Goal: Transaction & Acquisition: Purchase product/service

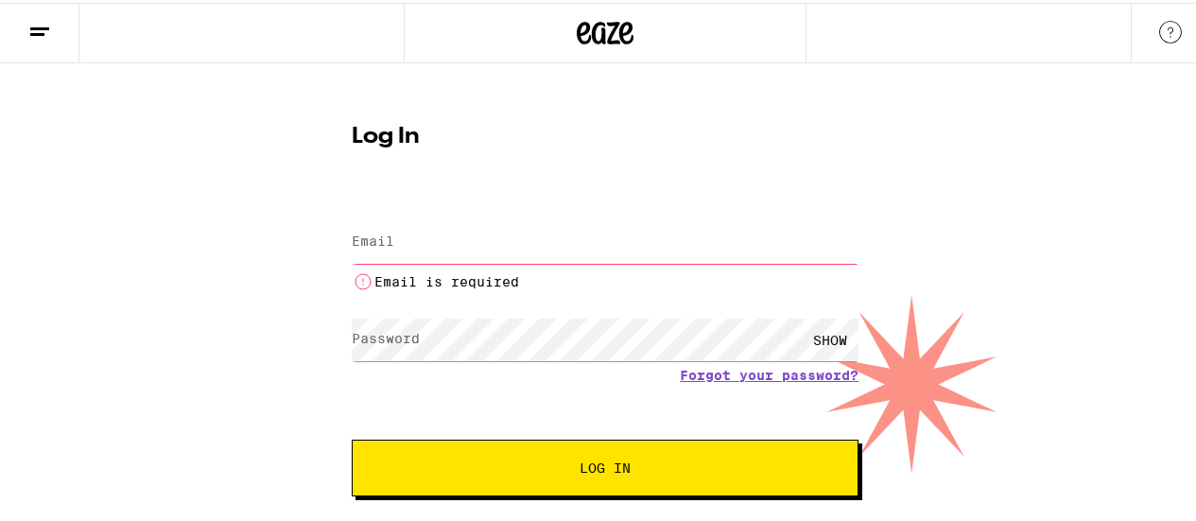
type input "[EMAIL_ADDRESS][DOMAIN_NAME]"
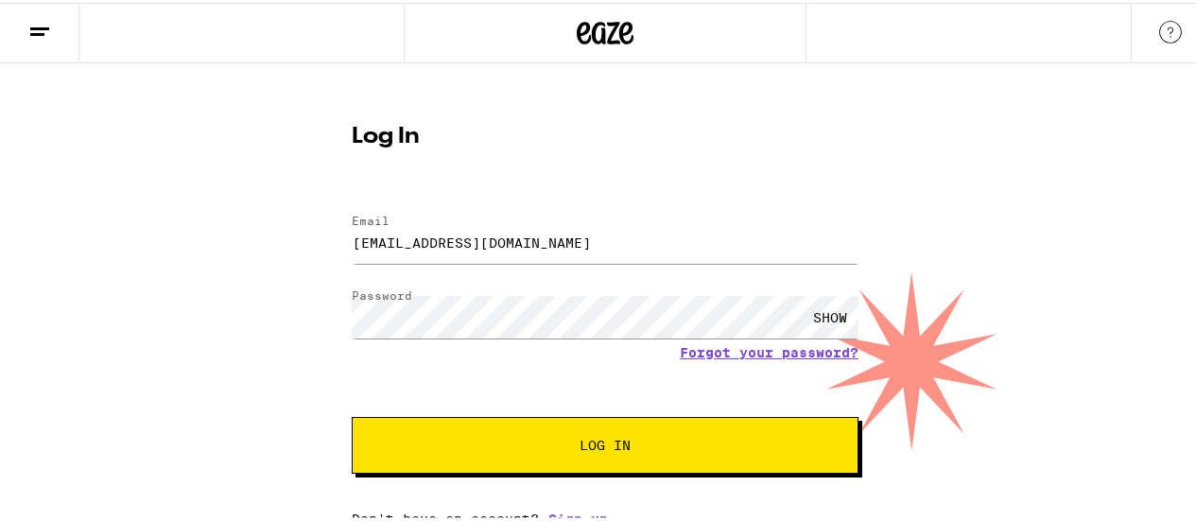
click at [575, 434] on button "Log In" at bounding box center [605, 442] width 507 height 57
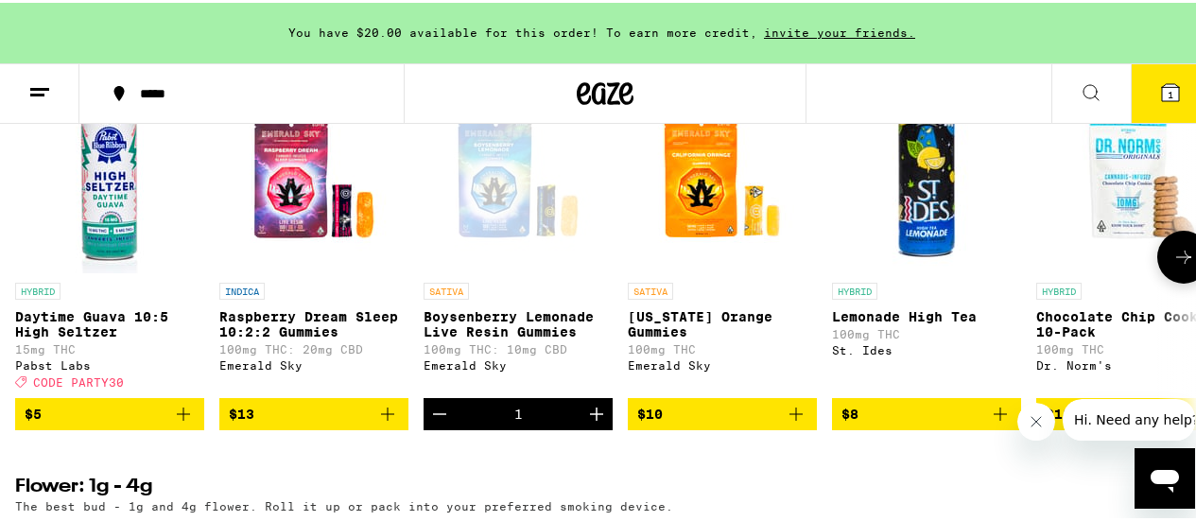
scroll to position [1596, 0]
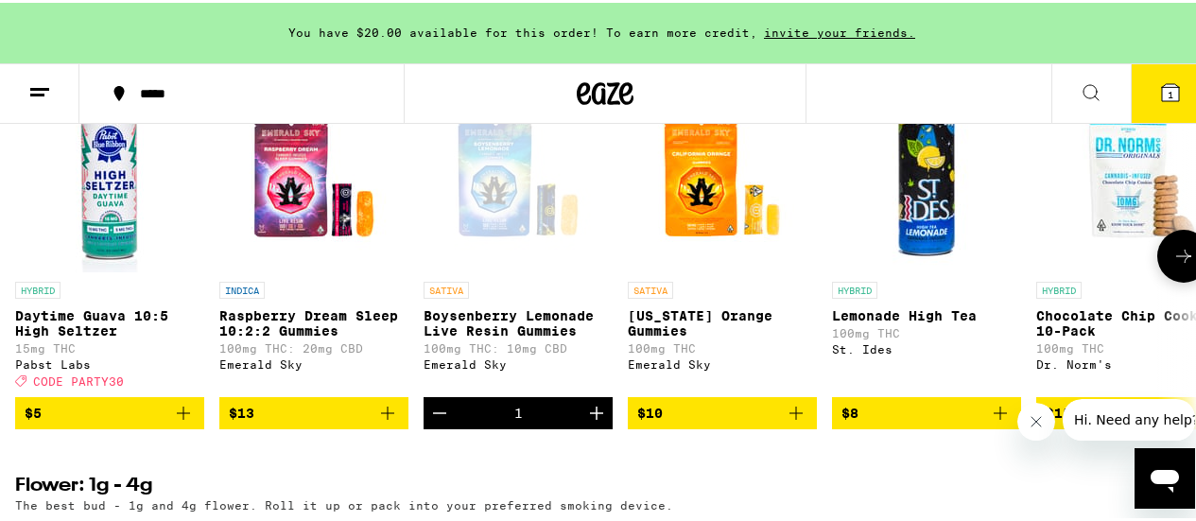
click at [789, 426] on button "$10" at bounding box center [722, 410] width 189 height 32
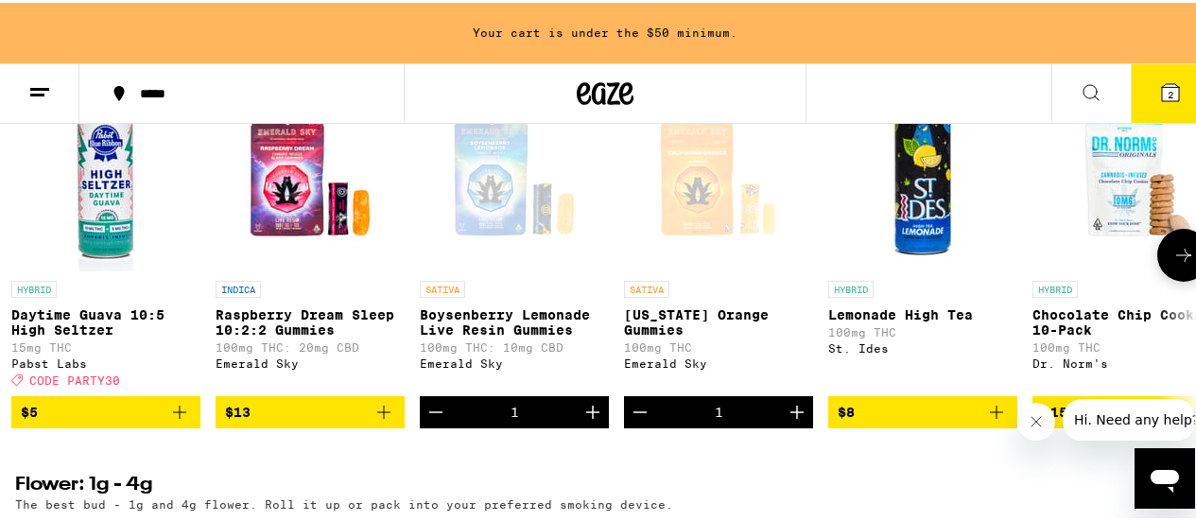
scroll to position [0, 0]
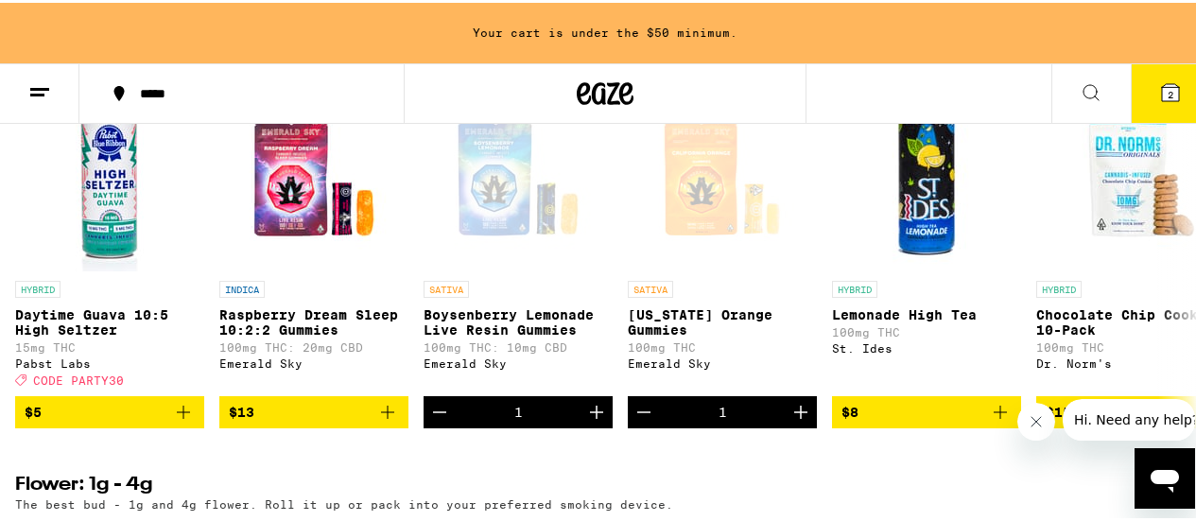
click at [45, 106] on button at bounding box center [39, 91] width 79 height 60
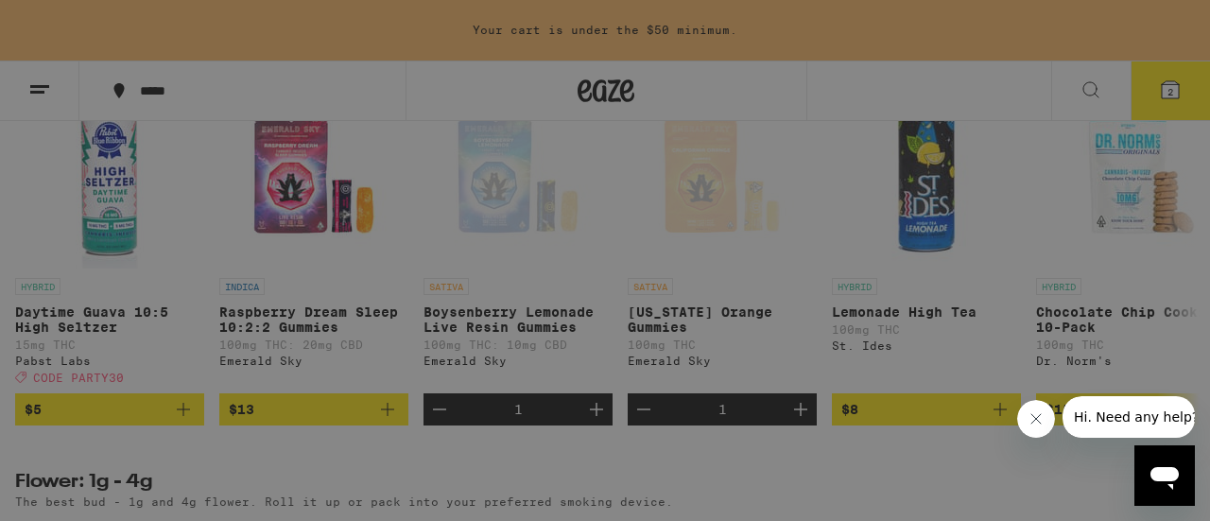
click at [235, 293] on div "Edibles" at bounding box center [262, 291] width 332 height 23
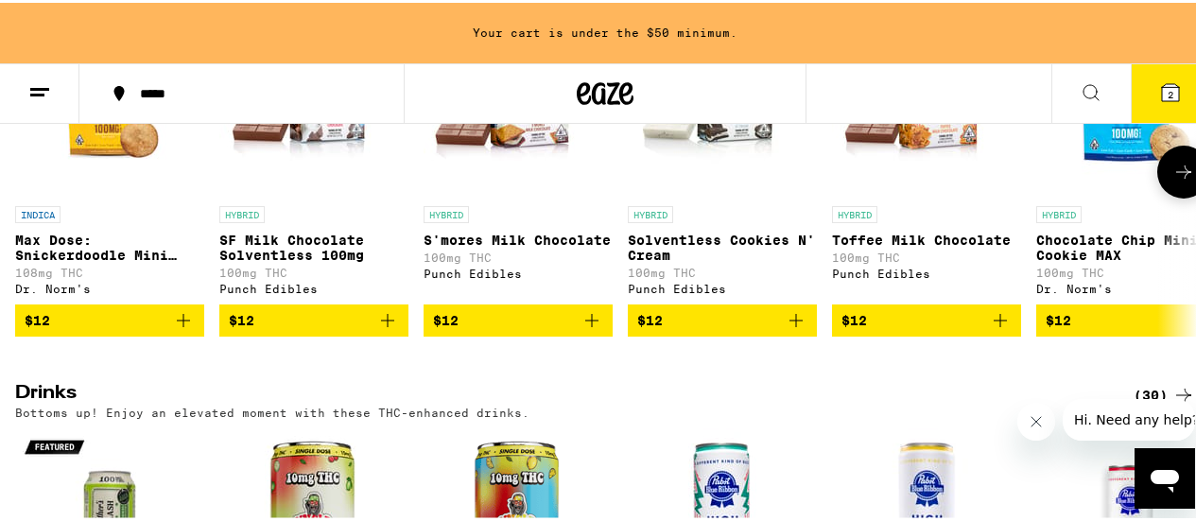
scroll to position [727, 0]
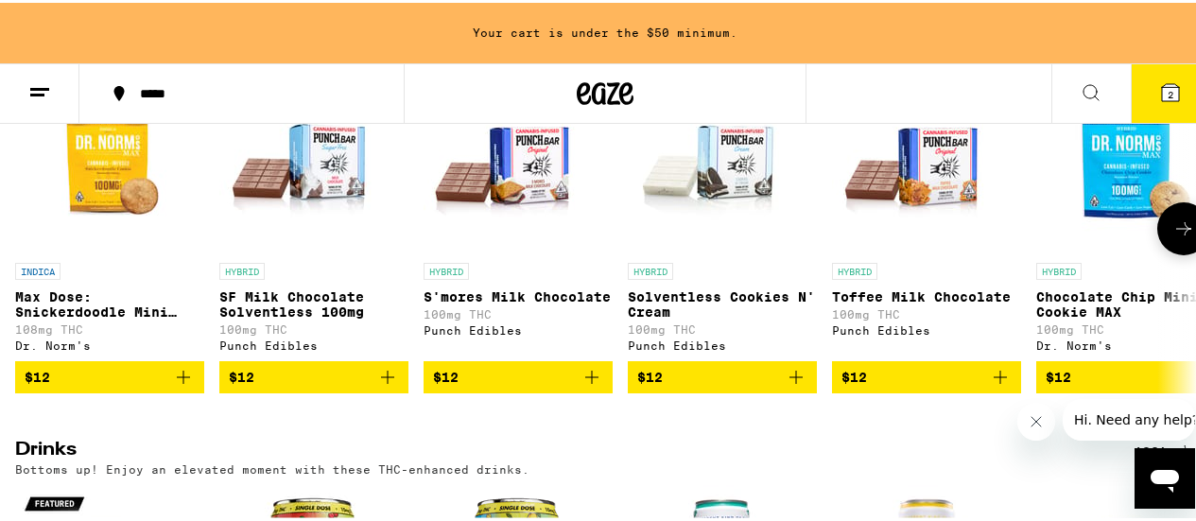
click at [594, 386] on icon "Add to bag" at bounding box center [592, 374] width 23 height 23
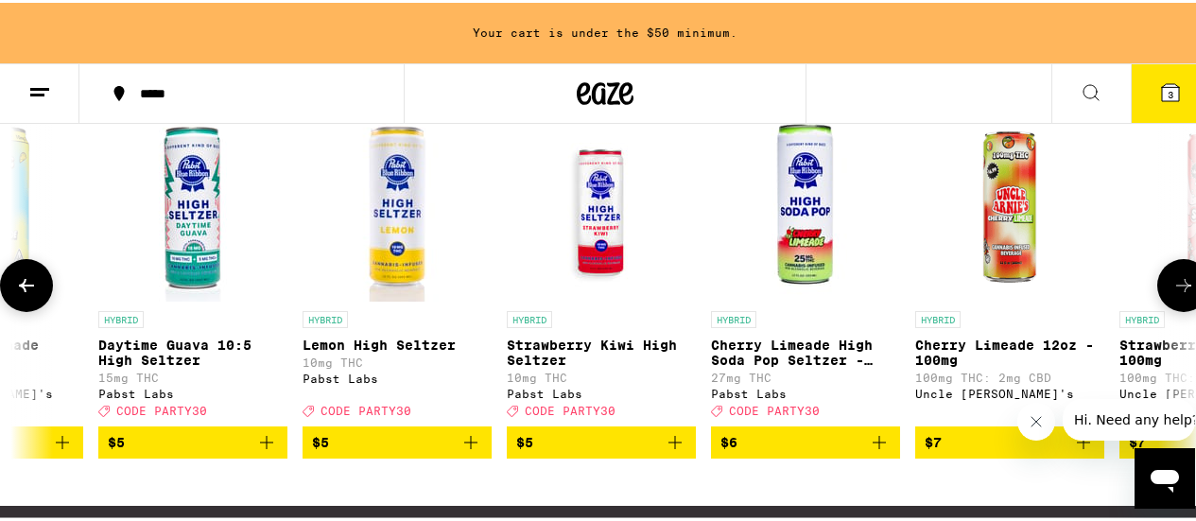
scroll to position [0, 529]
click at [876, 451] on icon "Add to bag" at bounding box center [880, 439] width 23 height 23
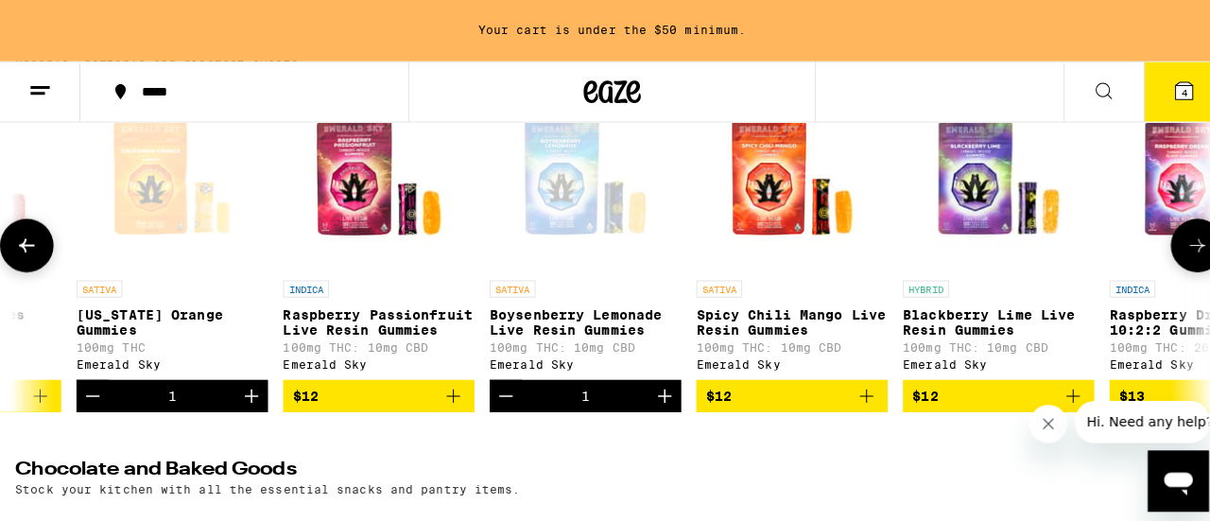
scroll to position [0, 2391]
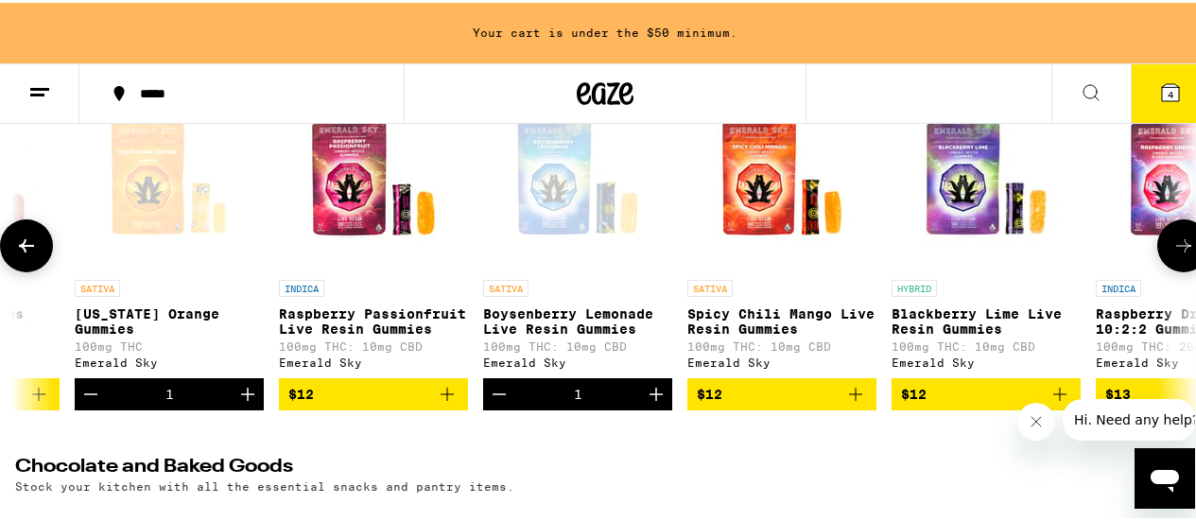
click at [652, 403] on icon "Increment" at bounding box center [656, 391] width 23 height 23
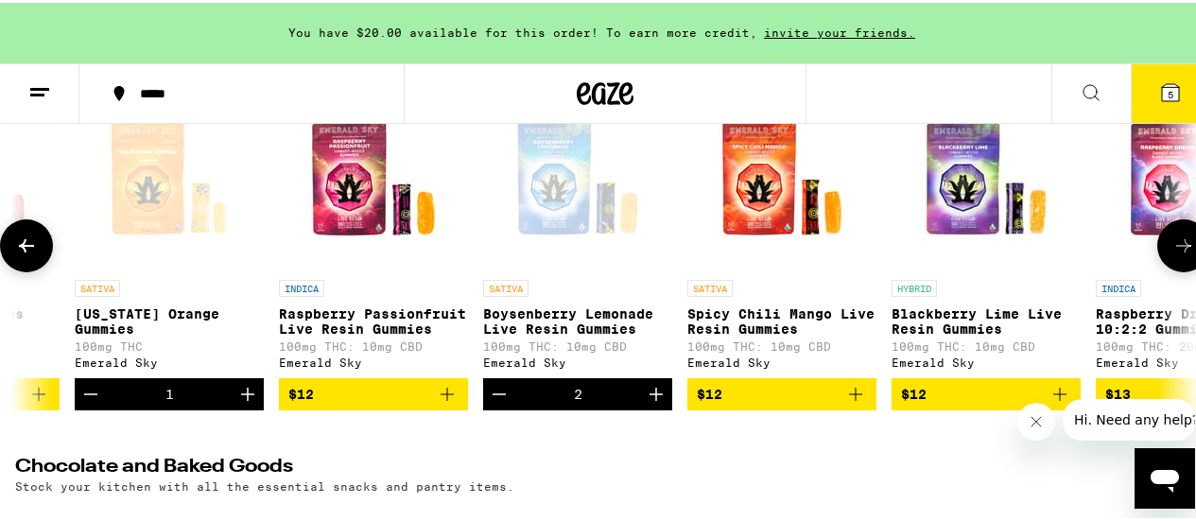
click at [249, 394] on icon "Increment" at bounding box center [247, 391] width 23 height 23
click at [1167, 84] on icon at bounding box center [1170, 89] width 23 height 23
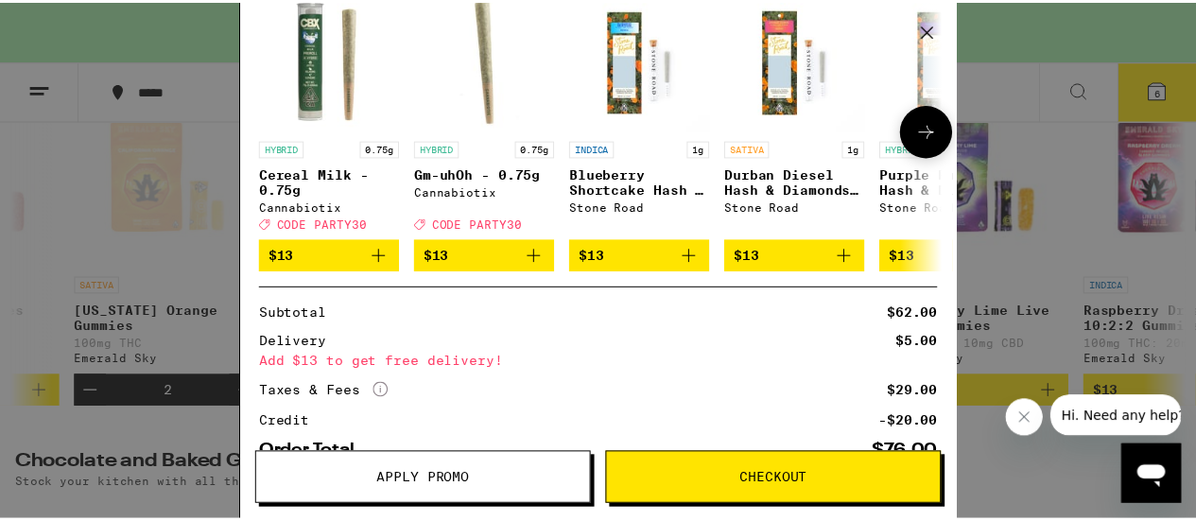
scroll to position [578, 0]
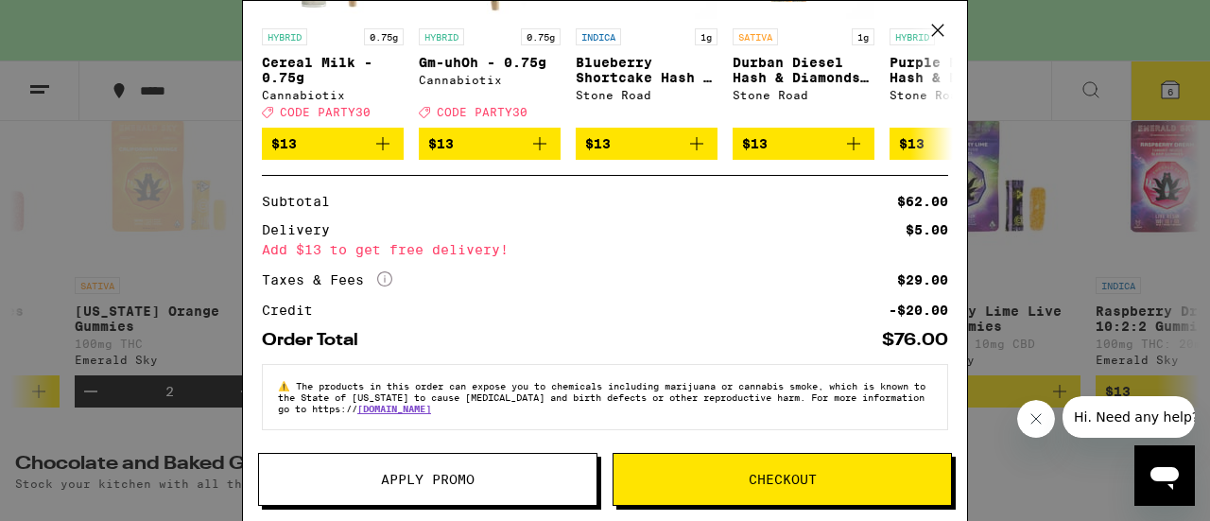
click at [939, 34] on icon at bounding box center [938, 30] width 28 height 28
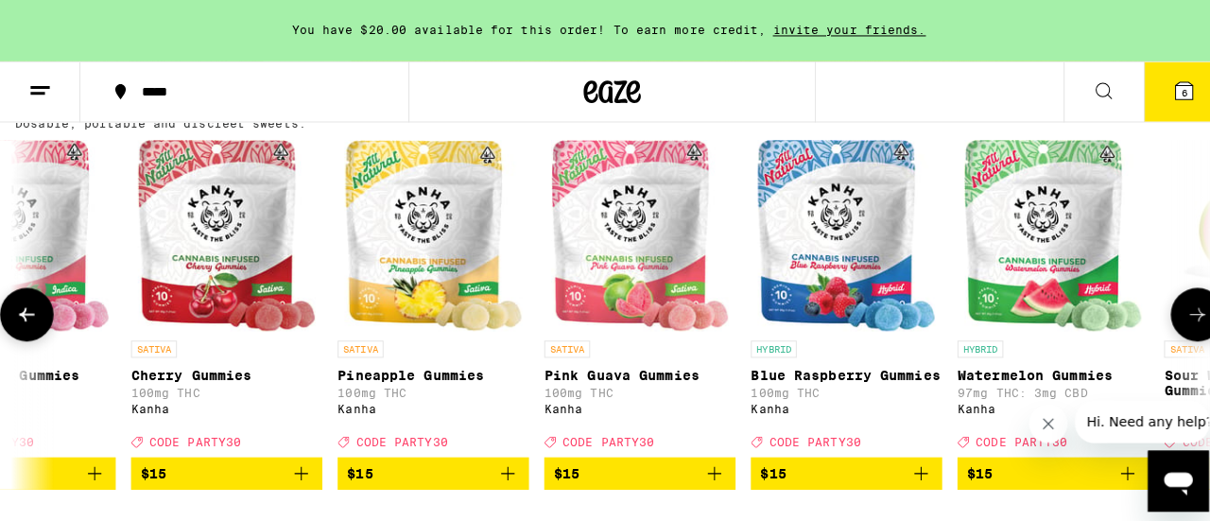
scroll to position [0, 5217]
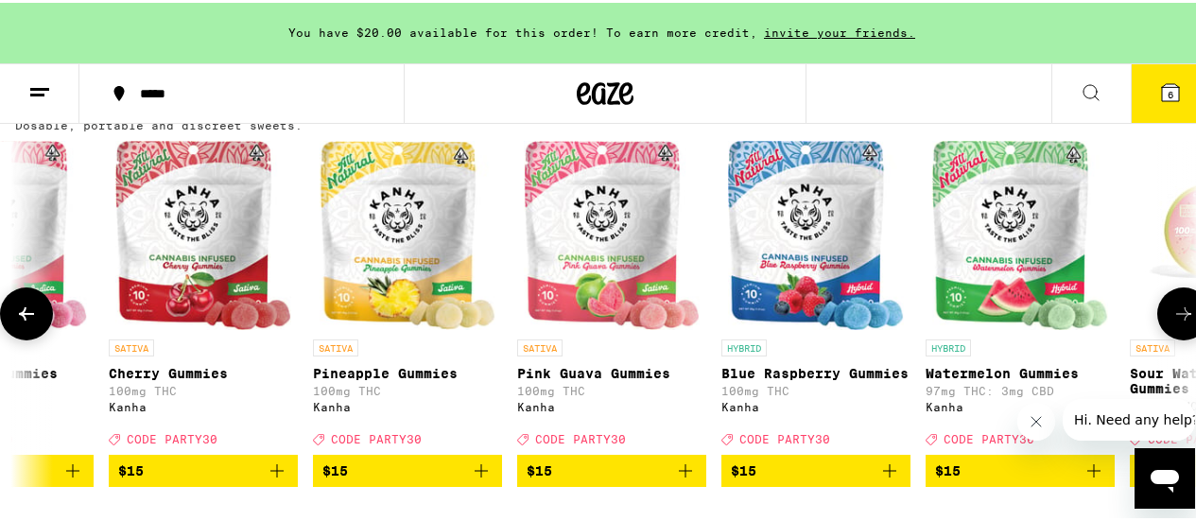
click at [582, 410] on div "Kanha" at bounding box center [611, 404] width 189 height 12
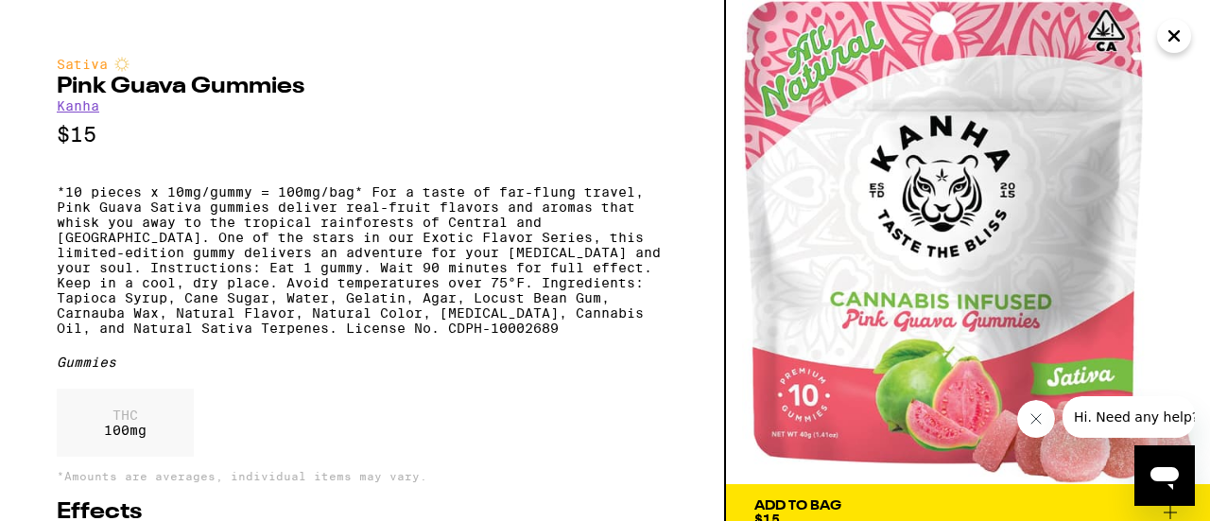
scroll to position [92, 0]
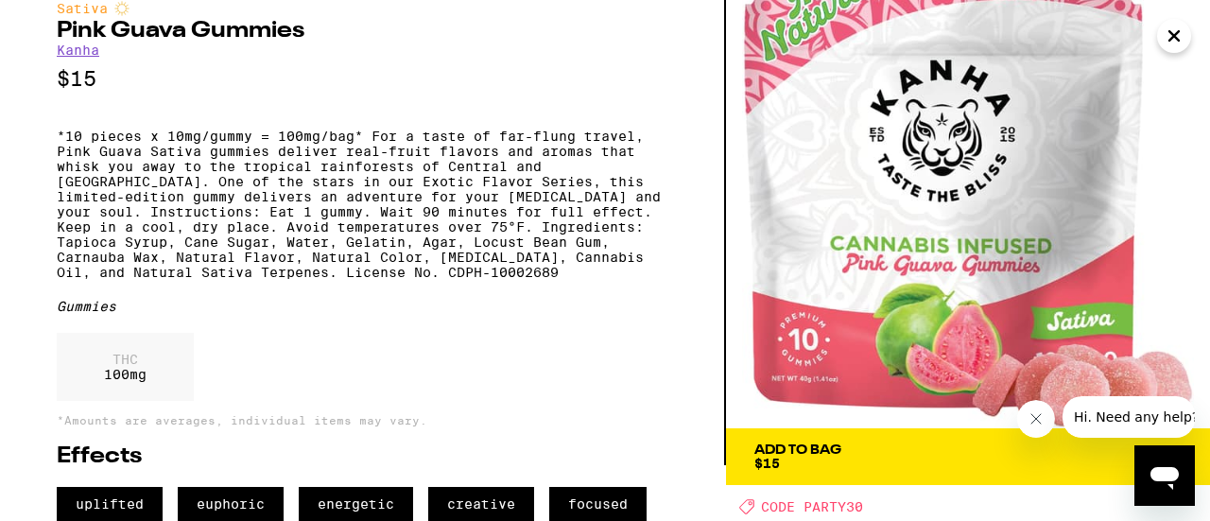
click at [895, 443] on span "Add To Bag $15" at bounding box center [968, 456] width 427 height 26
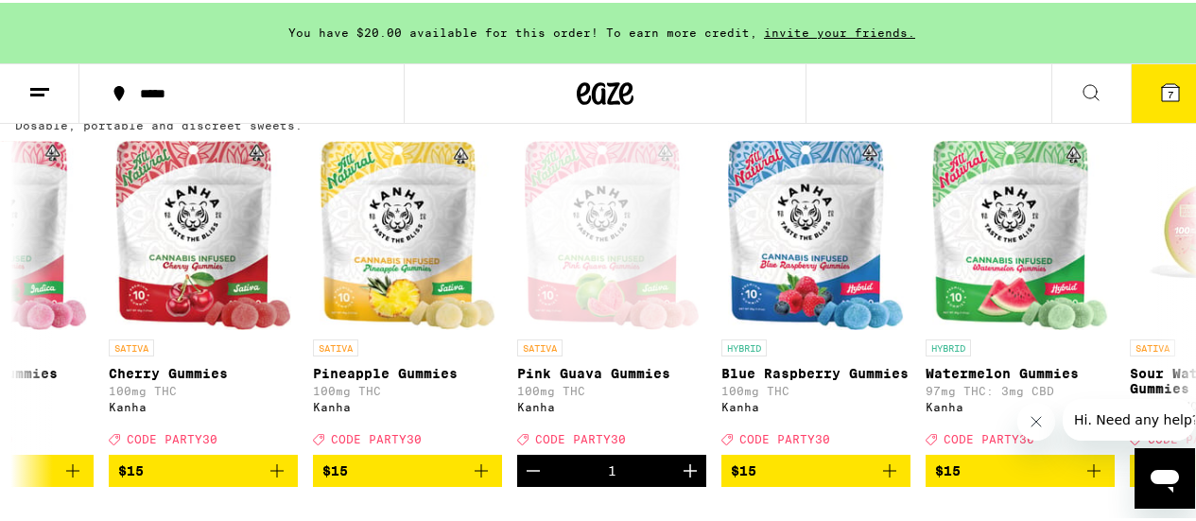
click at [1162, 93] on icon at bounding box center [1170, 89] width 17 height 17
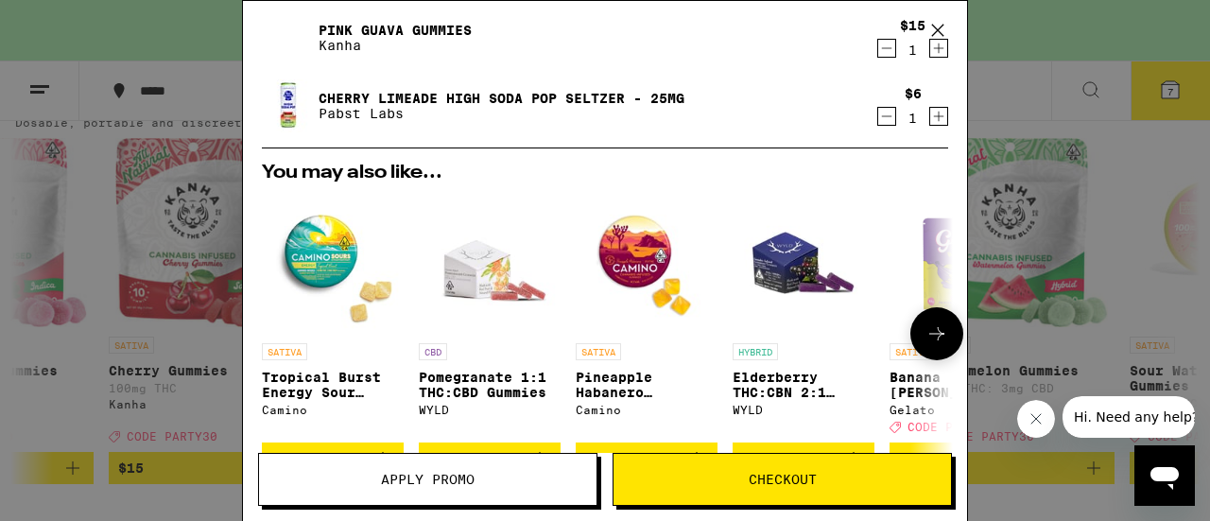
scroll to position [646, 0]
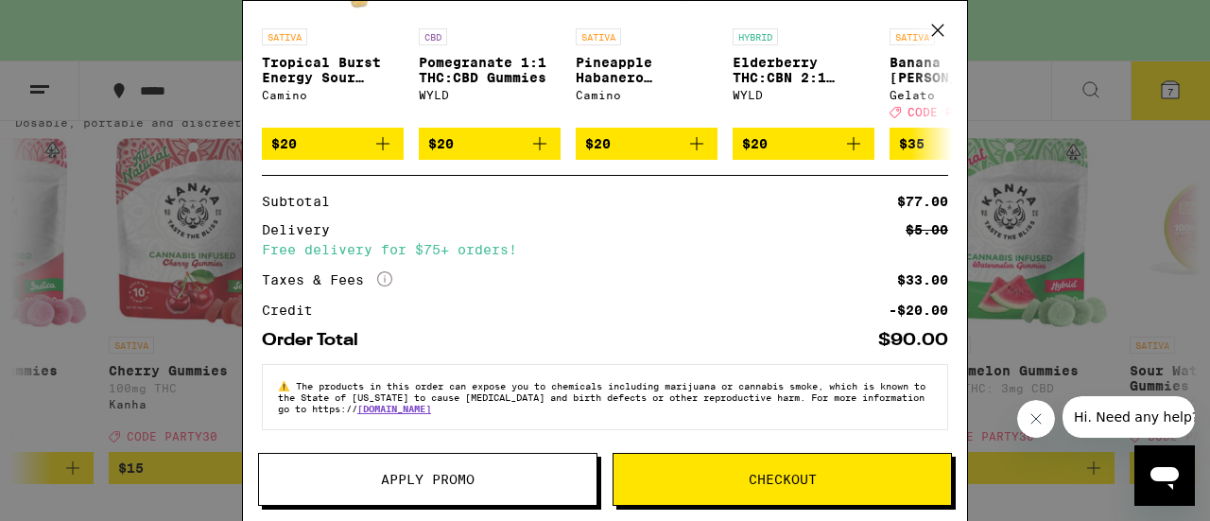
click at [372, 476] on span "Apply Promo" at bounding box center [428, 479] width 338 height 13
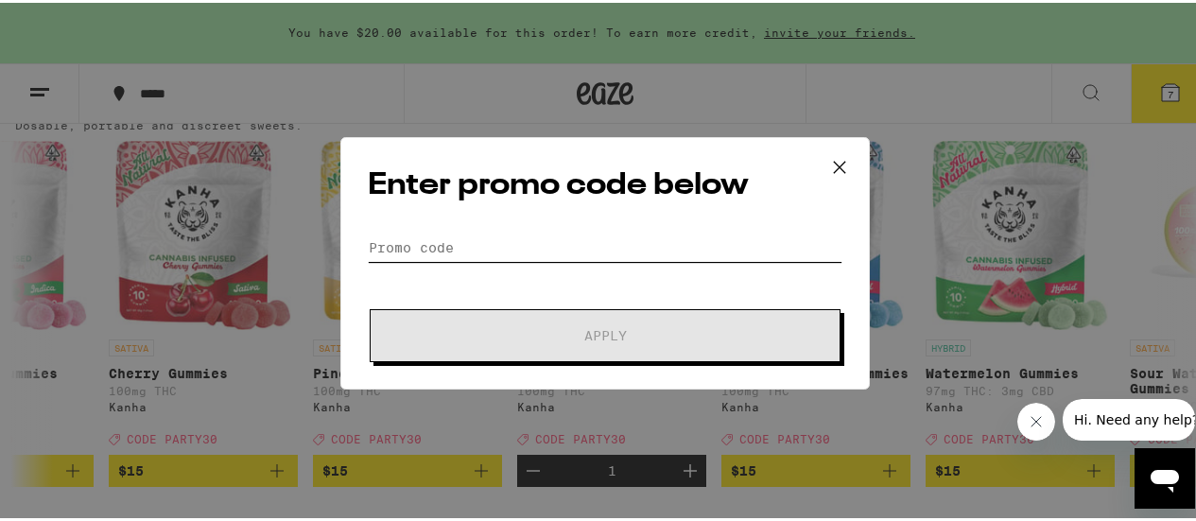
click at [441, 253] on input "Promo Code" at bounding box center [605, 245] width 475 height 28
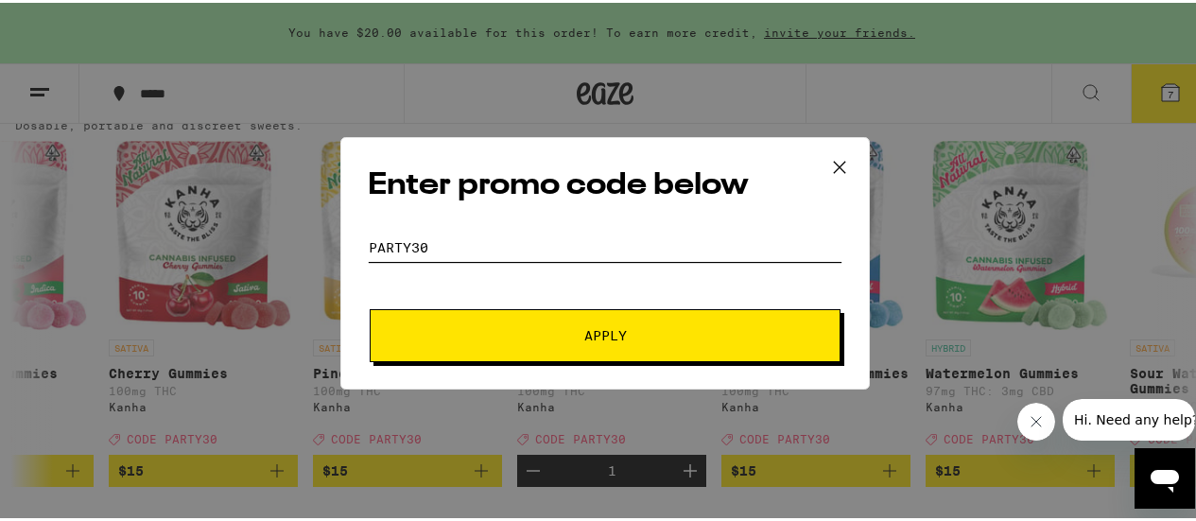
type input "party30"
click at [524, 334] on span "Apply" at bounding box center [605, 332] width 340 height 13
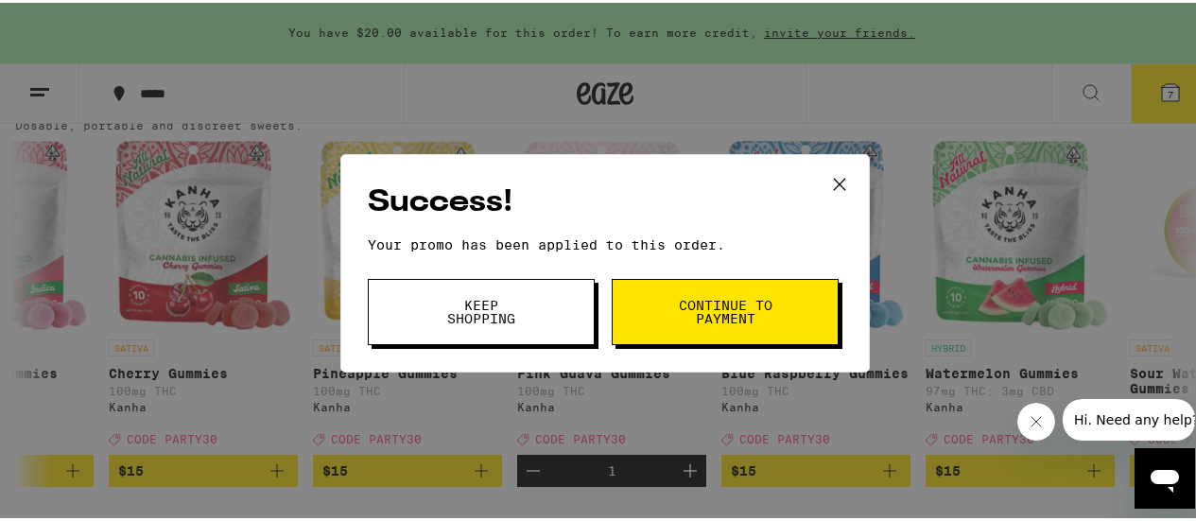
click at [449, 312] on span "Keep Shopping" at bounding box center [481, 309] width 96 height 26
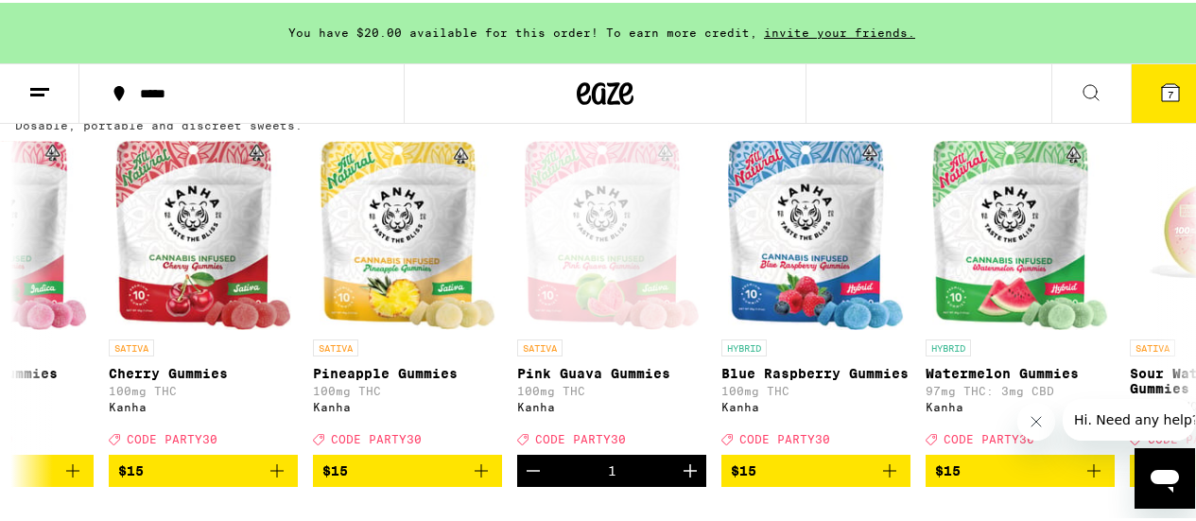
click at [1172, 77] on button "7" at bounding box center [1170, 90] width 79 height 59
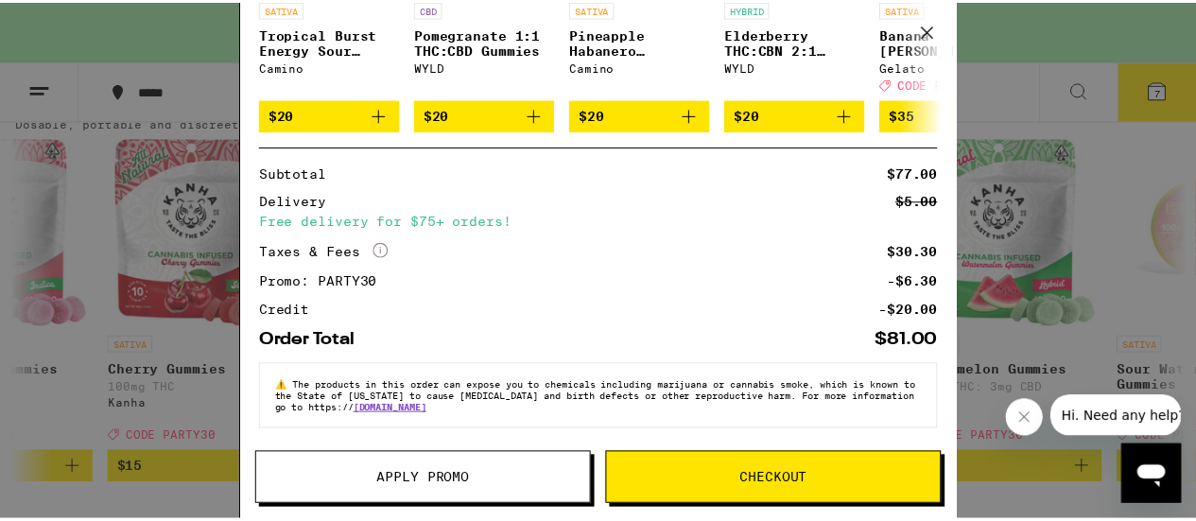
scroll to position [674, 0]
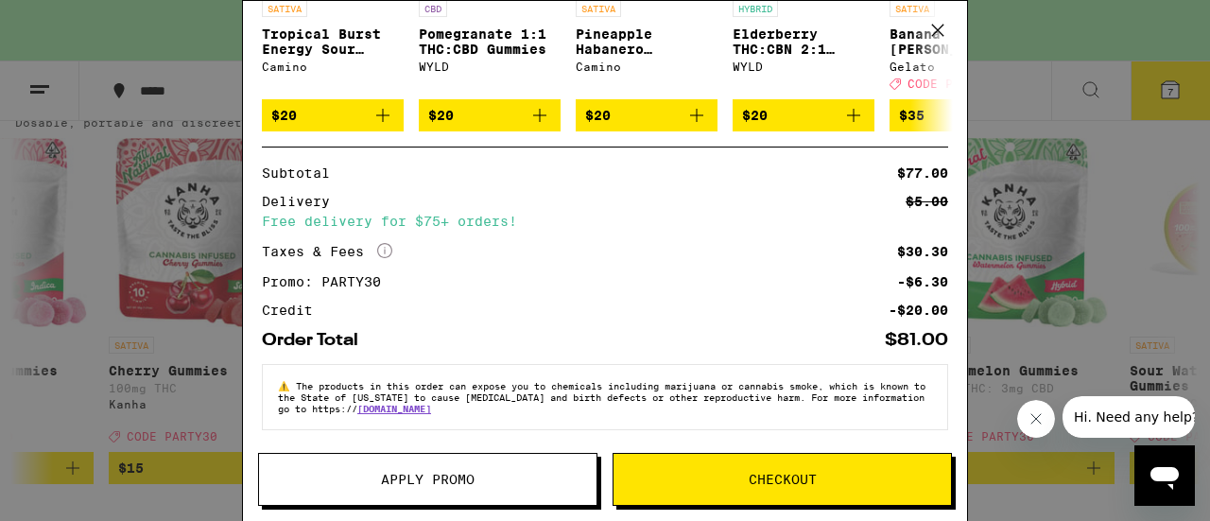
click at [144, 32] on div "Your Cart You have $20.00 available for this order! To earn more credit, invite…" at bounding box center [605, 260] width 1210 height 521
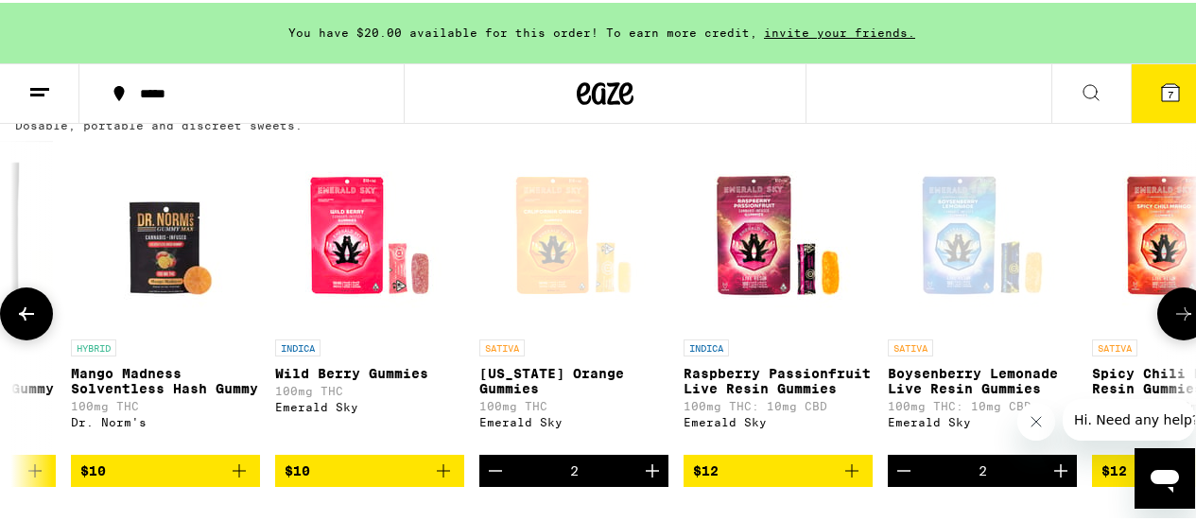
scroll to position [0, 1966]
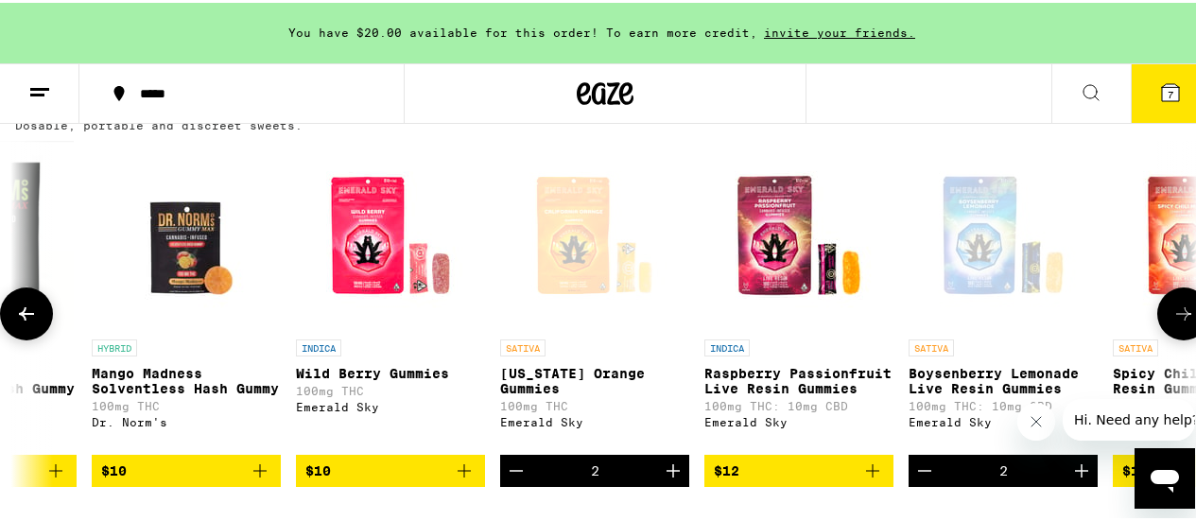
click at [461, 479] on icon "Add to bag" at bounding box center [464, 468] width 23 height 23
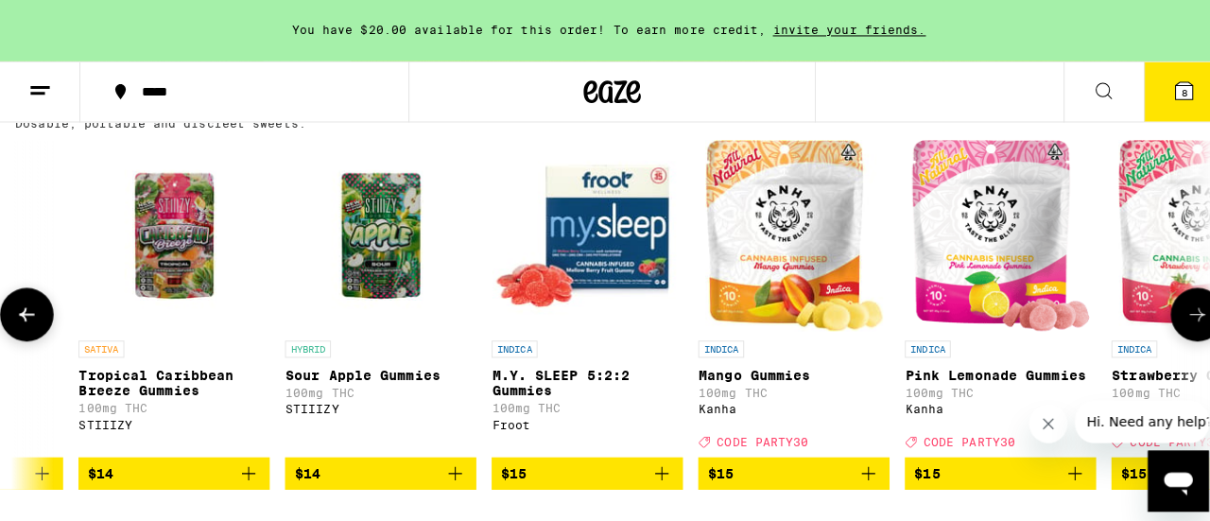
scroll to position [0, 4024]
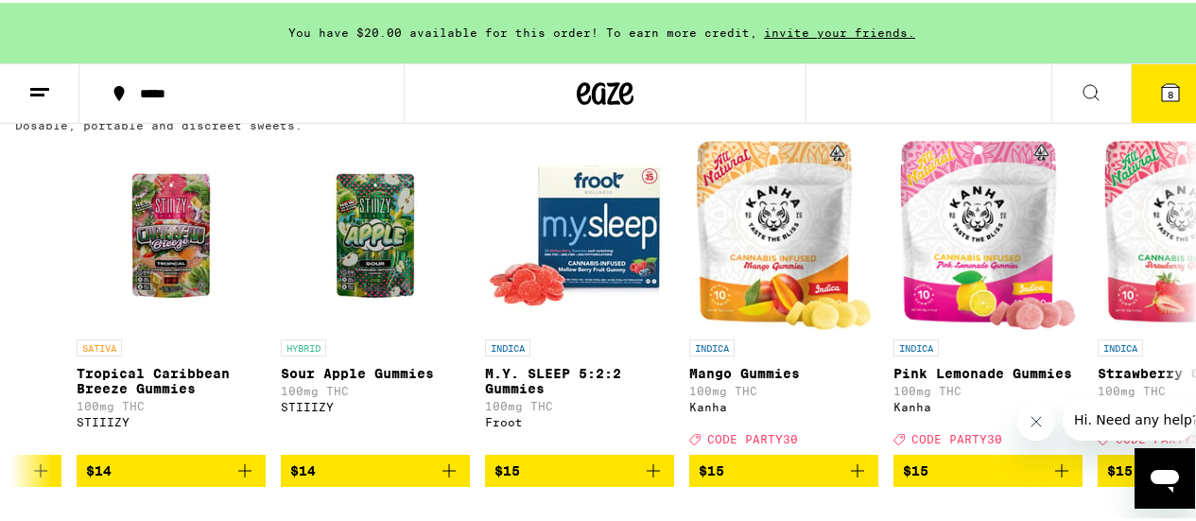
click at [1159, 85] on icon at bounding box center [1170, 89] width 23 height 23
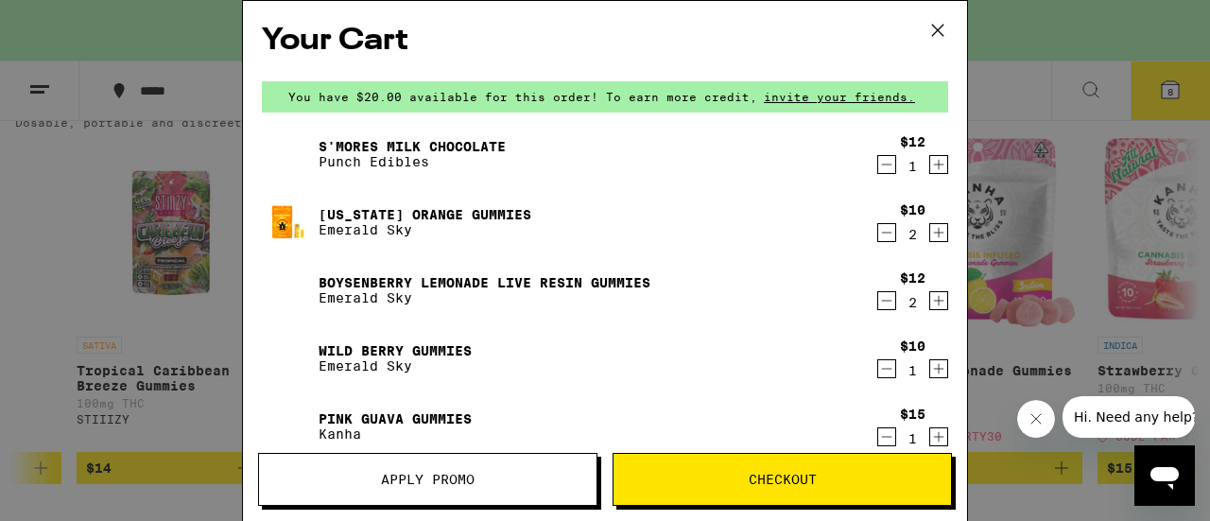
click at [878, 374] on icon "Decrement" at bounding box center [886, 368] width 17 height 23
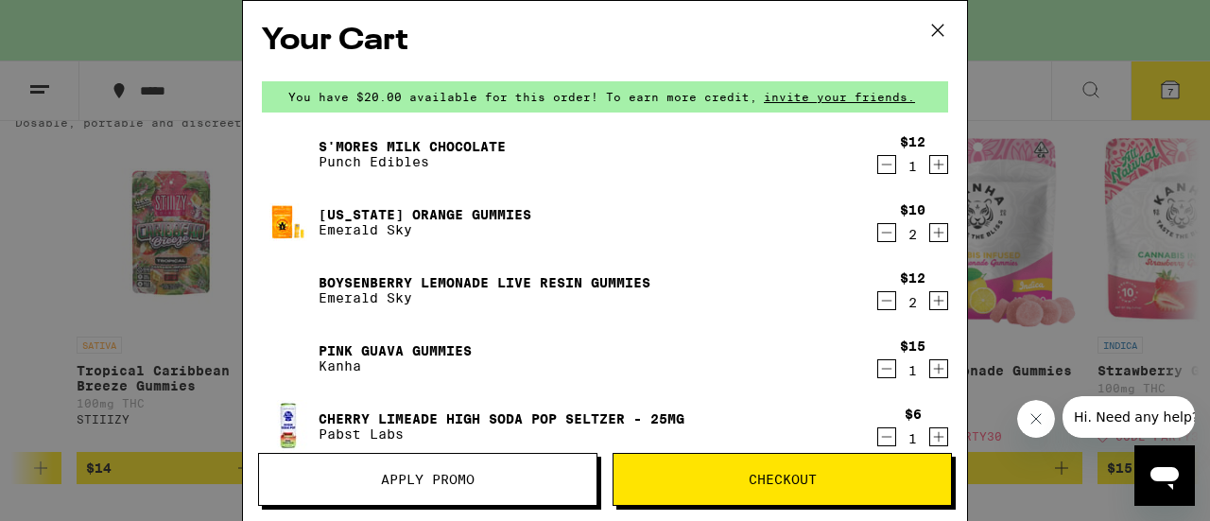
click at [74, 257] on div "Your Cart You have $20.00 available for this order! To earn more credit, invite…" at bounding box center [605, 260] width 1210 height 521
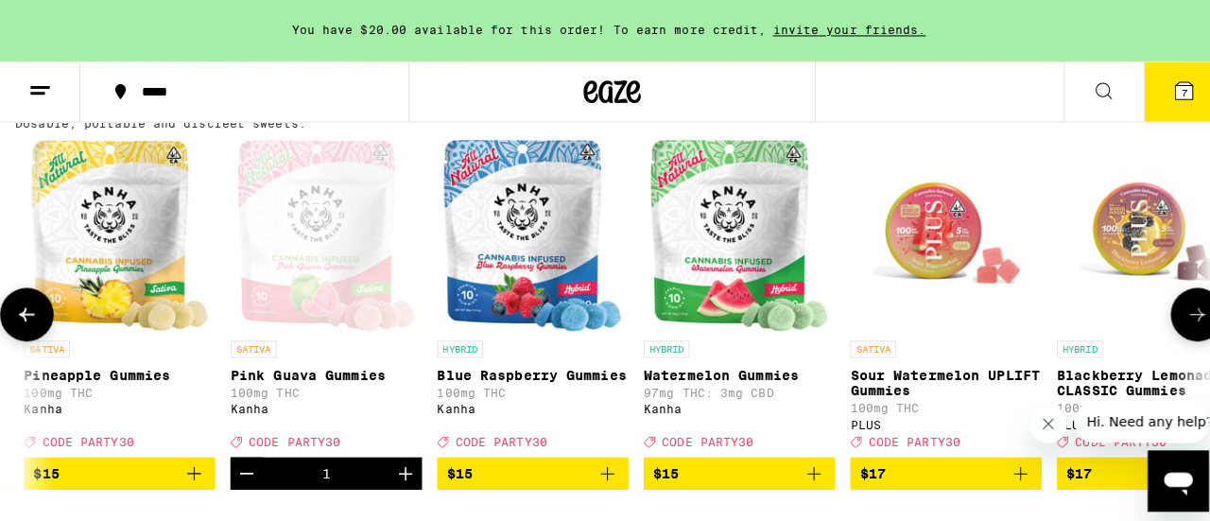
scroll to position [0, 5508]
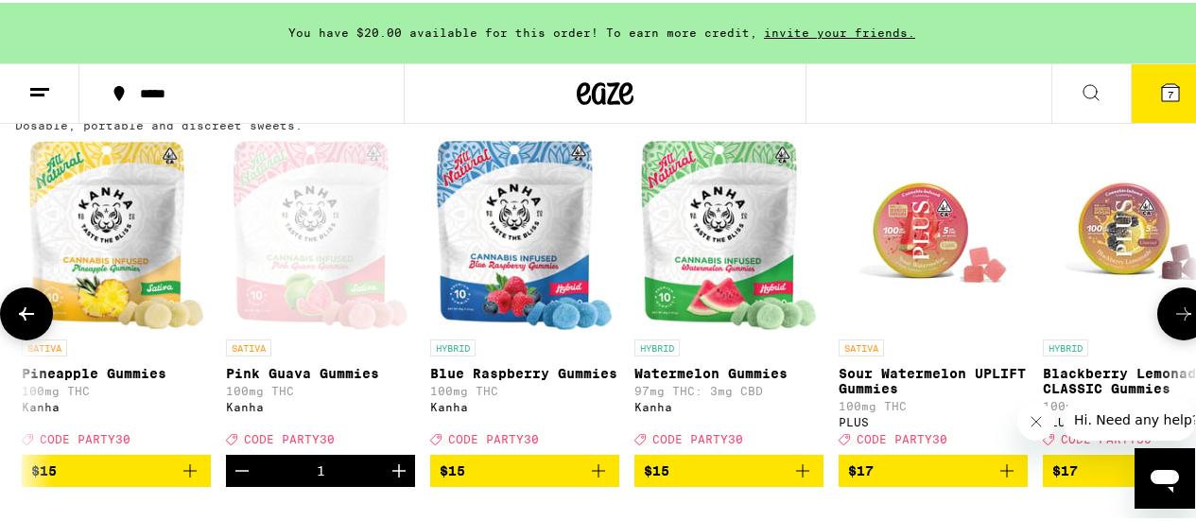
click at [602, 477] on icon "Add to bag" at bounding box center [598, 468] width 23 height 23
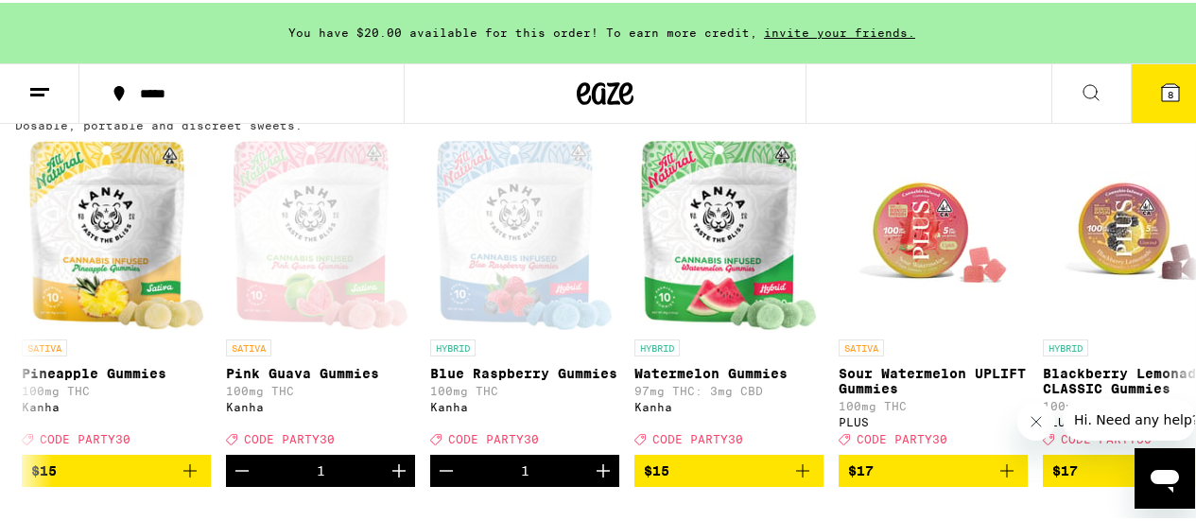
click at [1159, 78] on icon at bounding box center [1170, 89] width 23 height 23
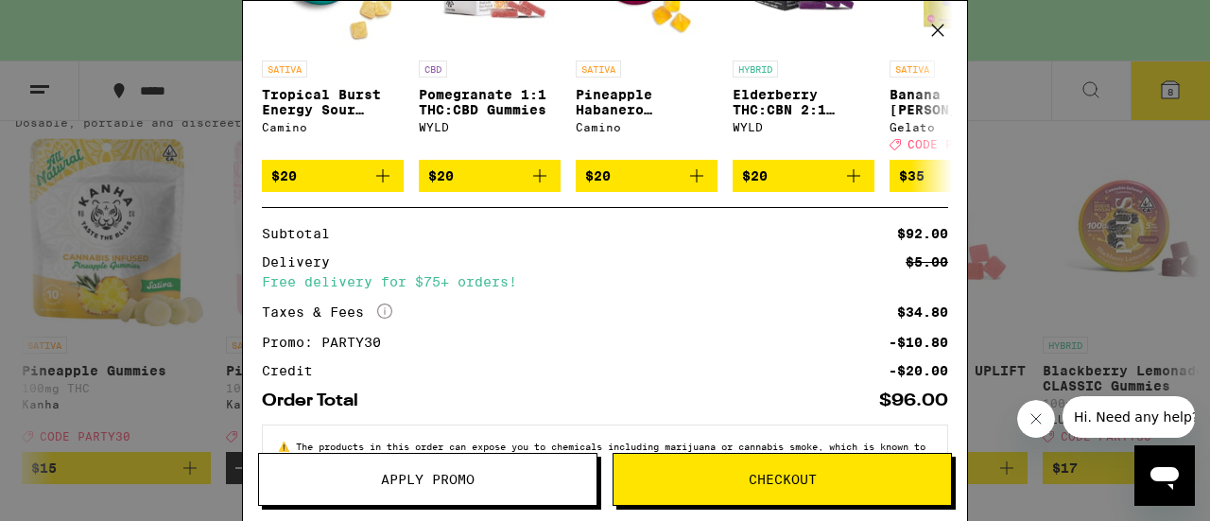
scroll to position [742, 0]
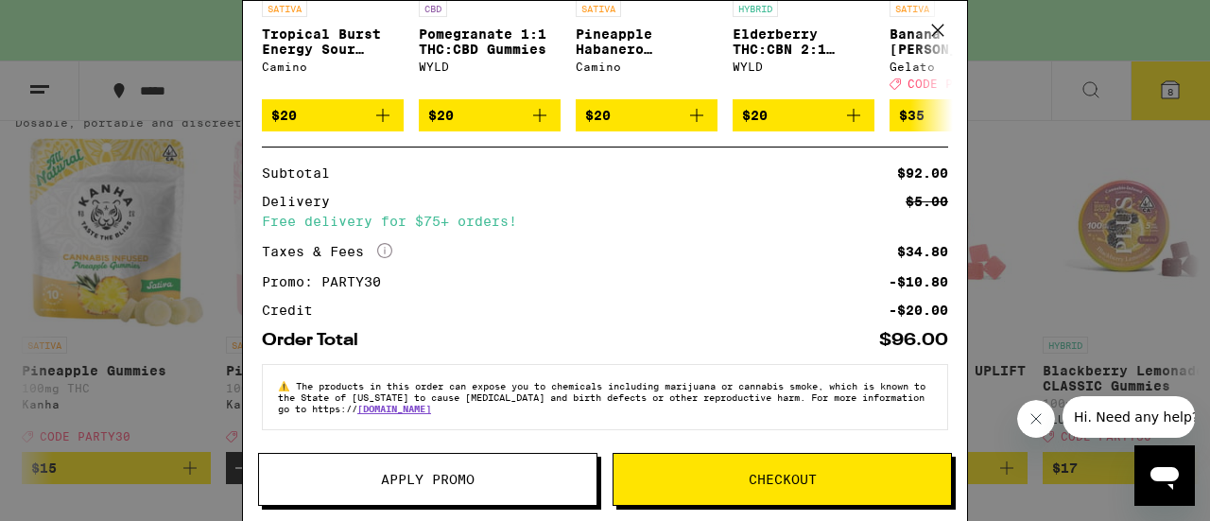
click at [726, 488] on button "Checkout" at bounding box center [782, 479] width 339 height 53
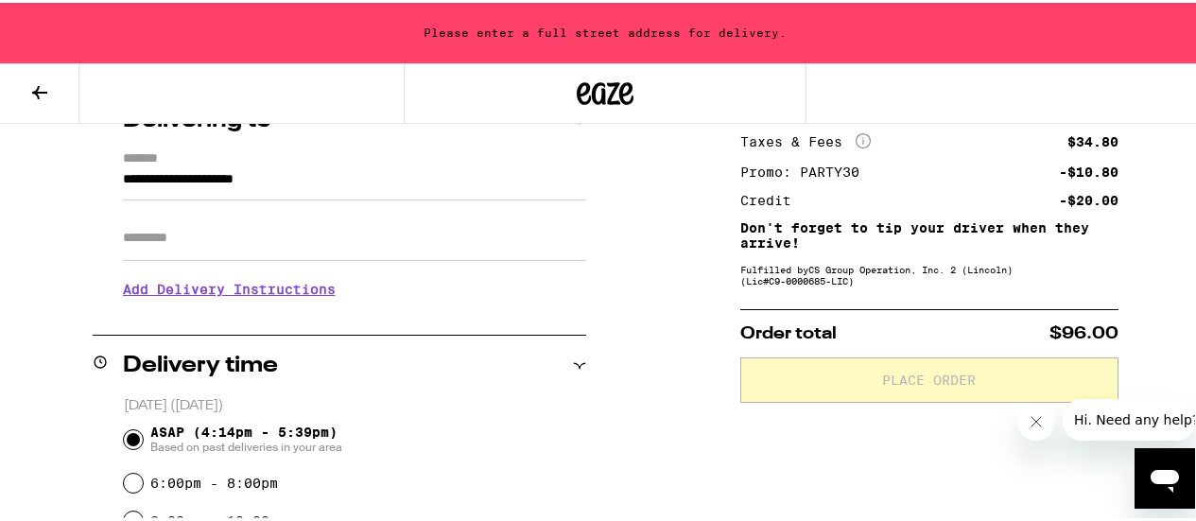
scroll to position [186, 0]
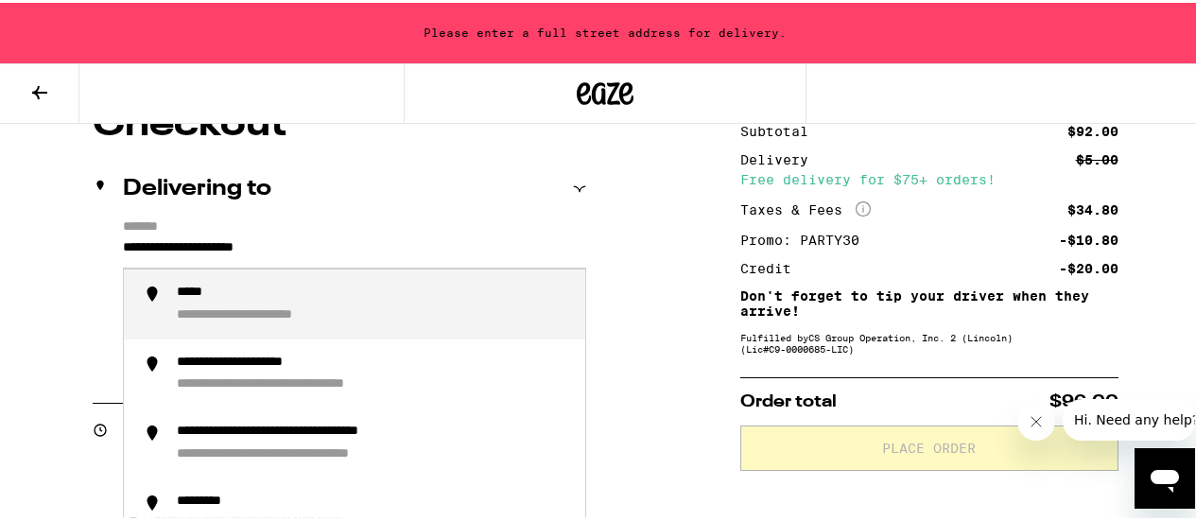
drag, startPoint x: 358, startPoint y: 235, endPoint x: 0, endPoint y: 263, distance: 359.4
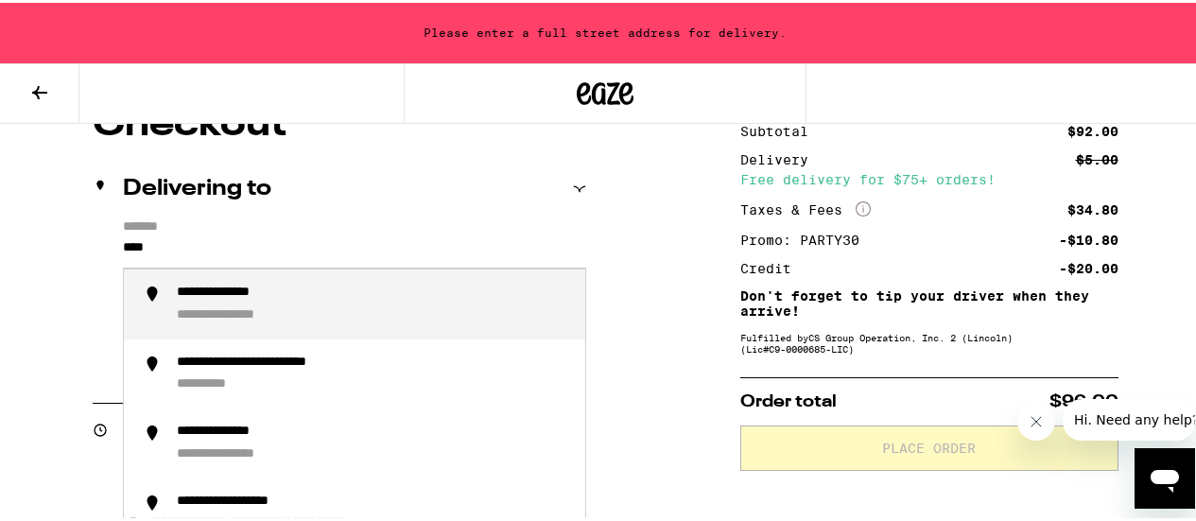
click at [259, 299] on div "**********" at bounding box center [241, 290] width 129 height 17
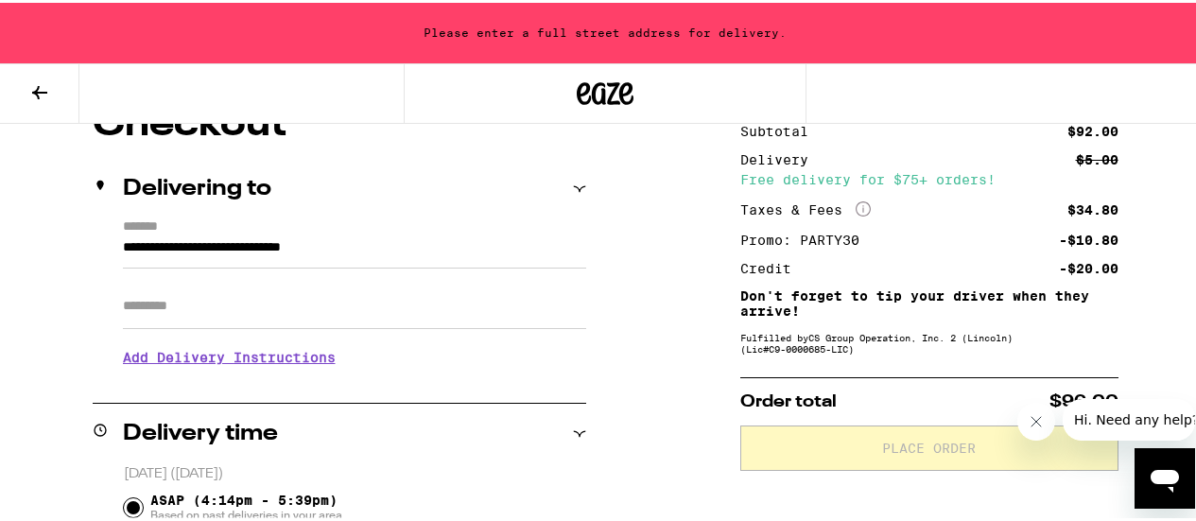
type input "**********"
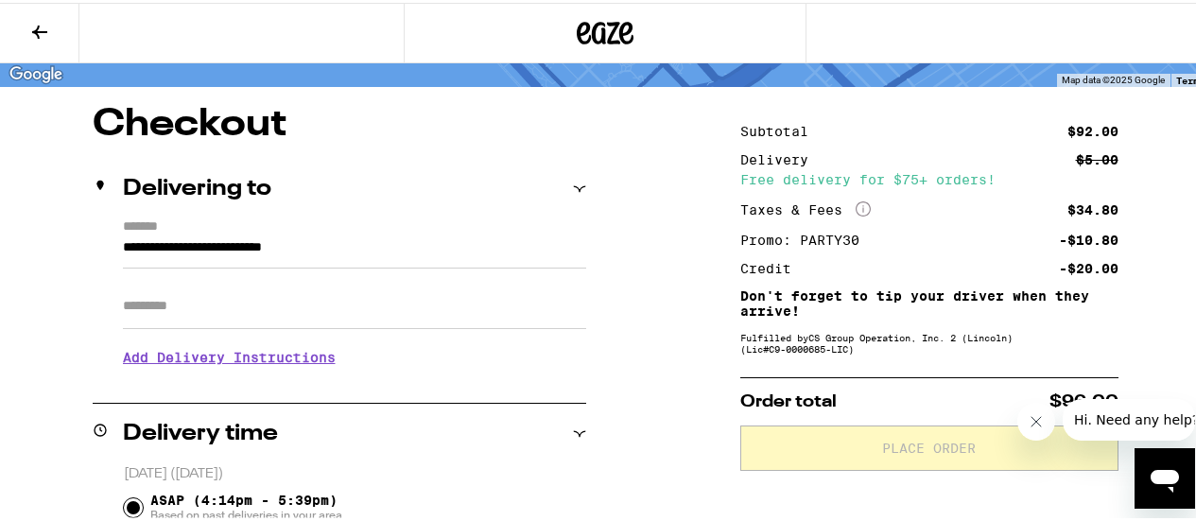
click at [259, 300] on input "Apt/Suite" at bounding box center [354, 303] width 463 height 45
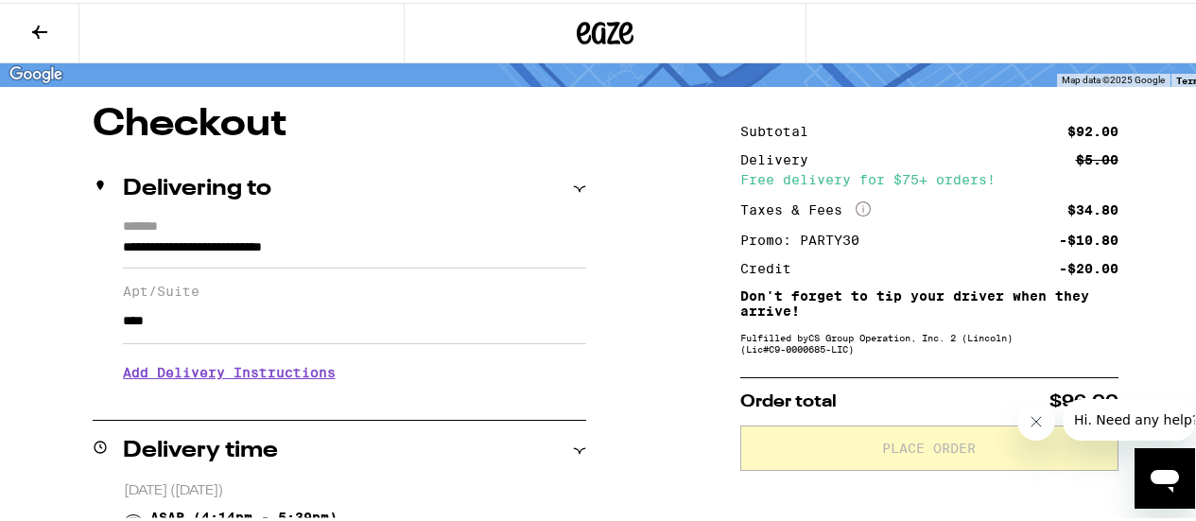
type input "****"
click at [174, 375] on h3 "Add Delivery Instructions" at bounding box center [354, 369] width 463 height 43
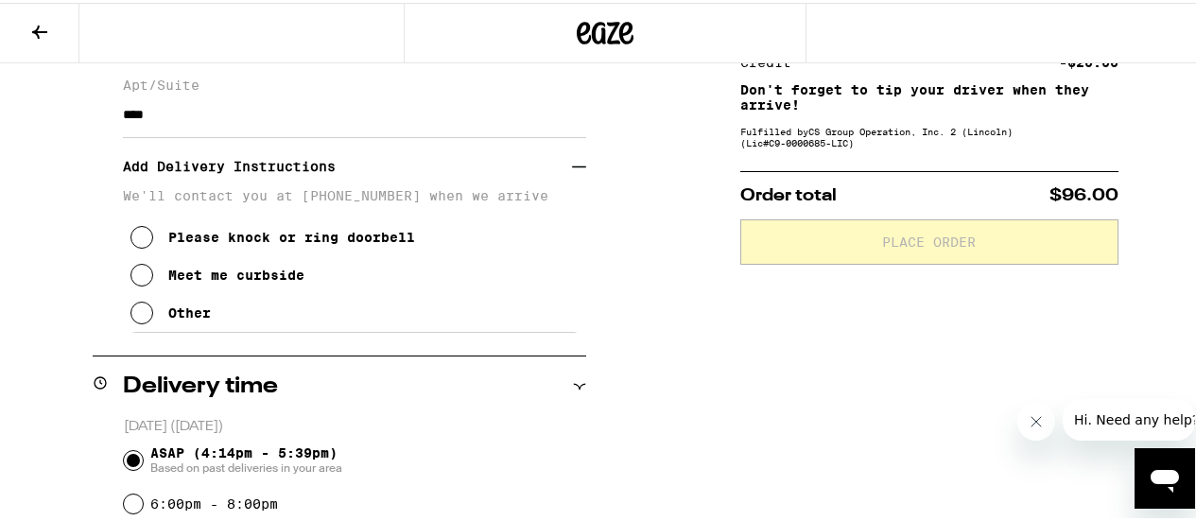
scroll to position [334, 0]
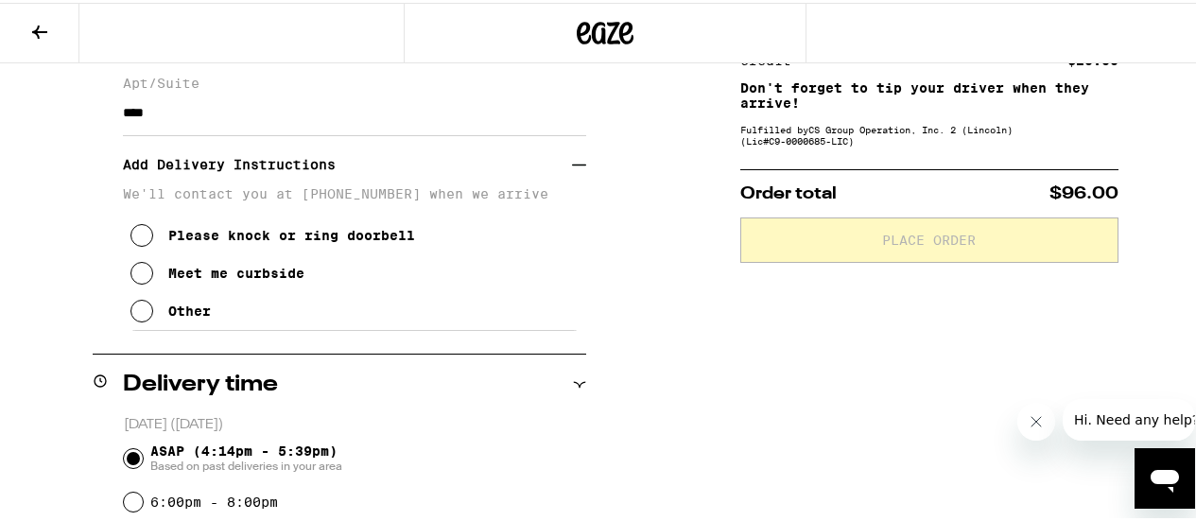
click at [131, 269] on button "Meet me curbside" at bounding box center [217, 271] width 174 height 38
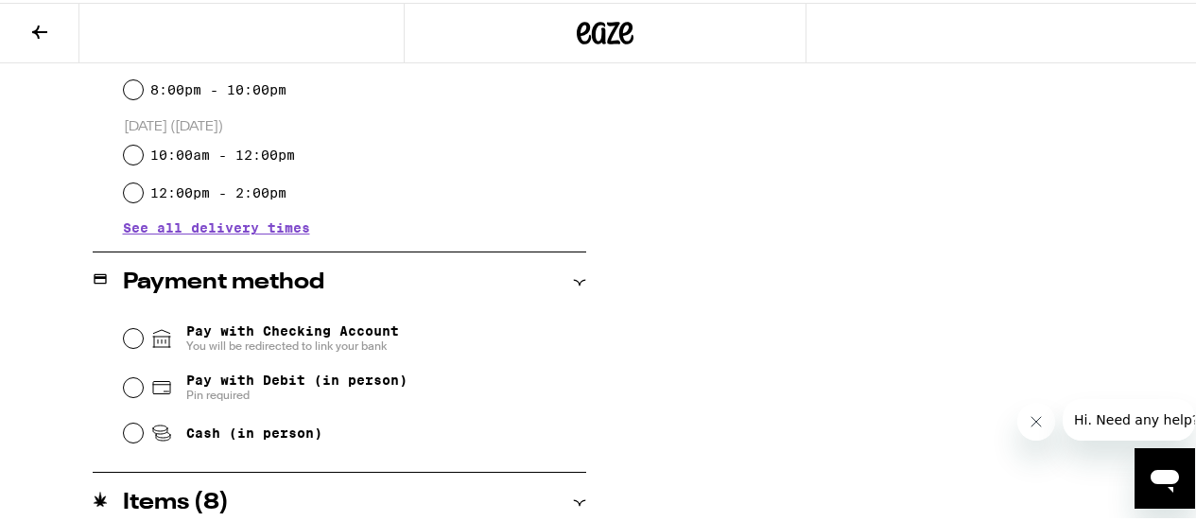
scroll to position [785, 0]
click at [137, 432] on input "Cash (in person)" at bounding box center [133, 429] width 19 height 19
radio input "true"
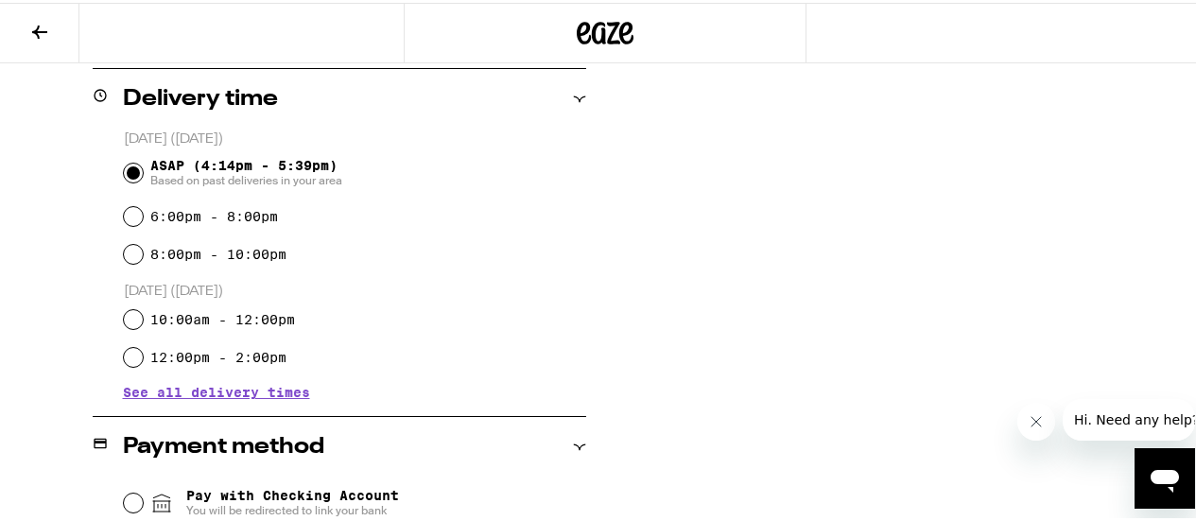
scroll to position [618, 0]
click at [133, 254] on input "8:00pm - 10:00pm" at bounding box center [133, 252] width 19 height 19
radio input "true"
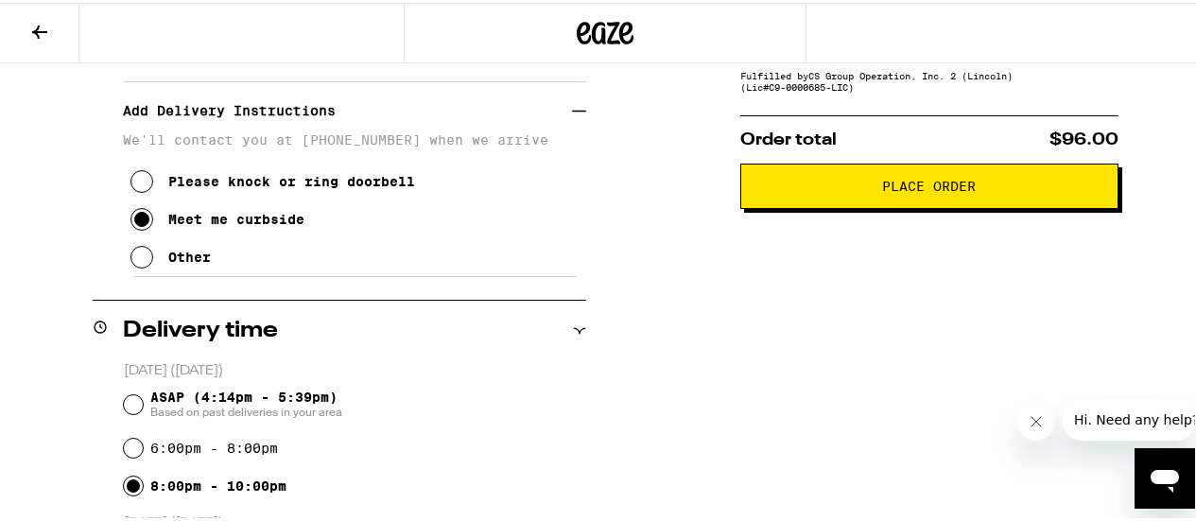
scroll to position [356, 0]
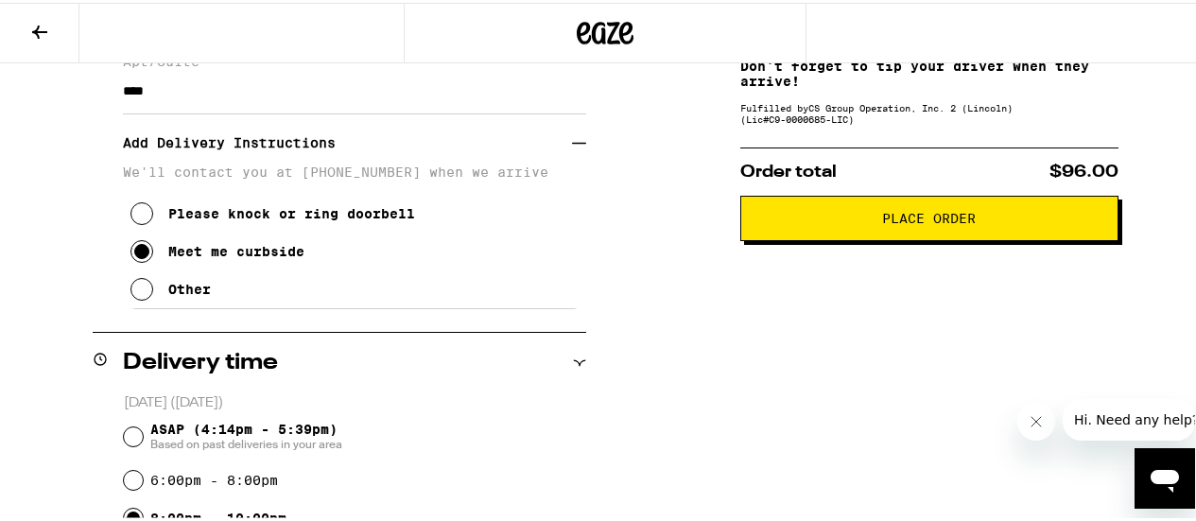
click at [923, 219] on span "Place Order" at bounding box center [929, 215] width 94 height 13
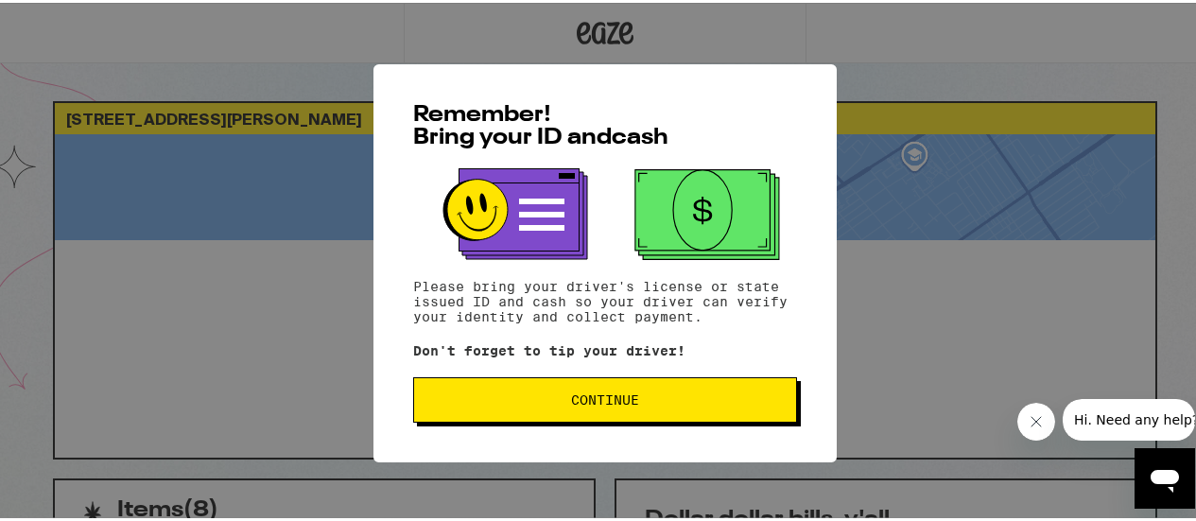
click at [626, 398] on span "Continue" at bounding box center [605, 397] width 68 height 13
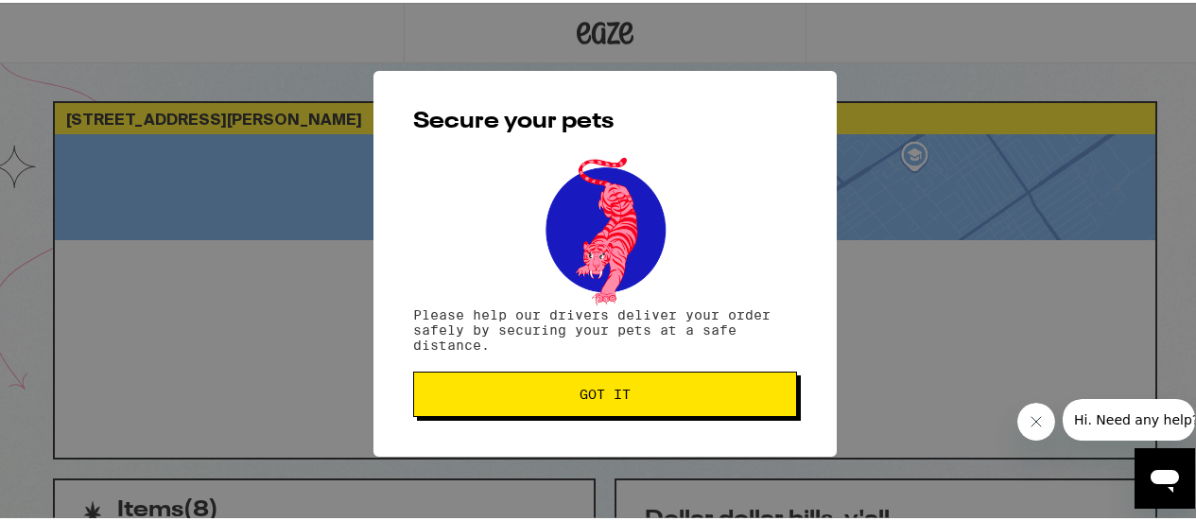
click at [626, 398] on span "Got it" at bounding box center [605, 391] width 352 height 13
